Goal: Transaction & Acquisition: Subscribe to service/newsletter

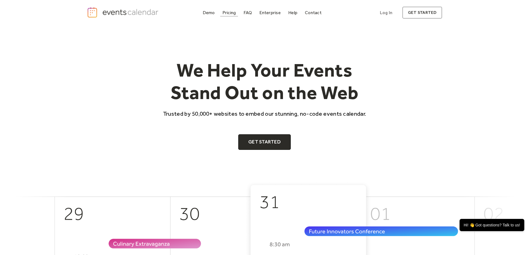
click at [224, 12] on div "Pricing" at bounding box center [229, 12] width 14 height 3
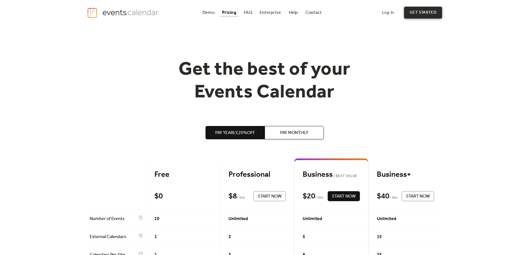
click at [424, 12] on link "get started" at bounding box center [423, 13] width 38 height 12
